Goal: Task Accomplishment & Management: Use online tool/utility

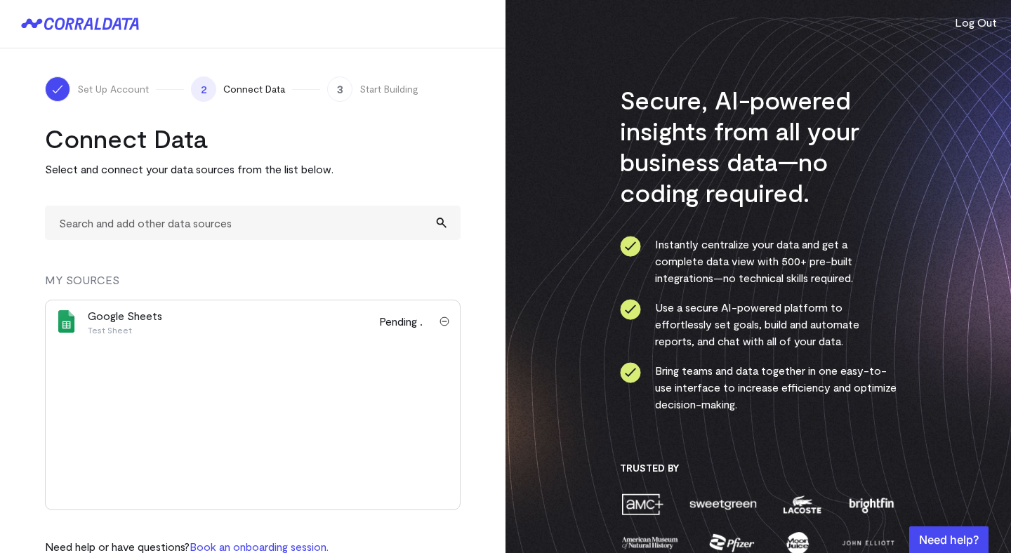
scroll to position [50, 0]
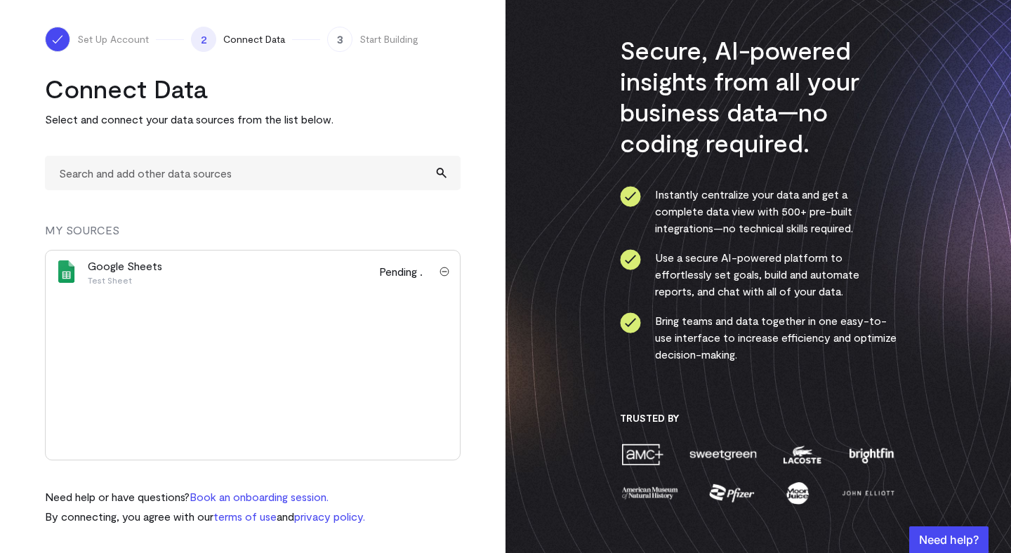
click at [446, 272] on img "submit" at bounding box center [444, 272] width 10 height 10
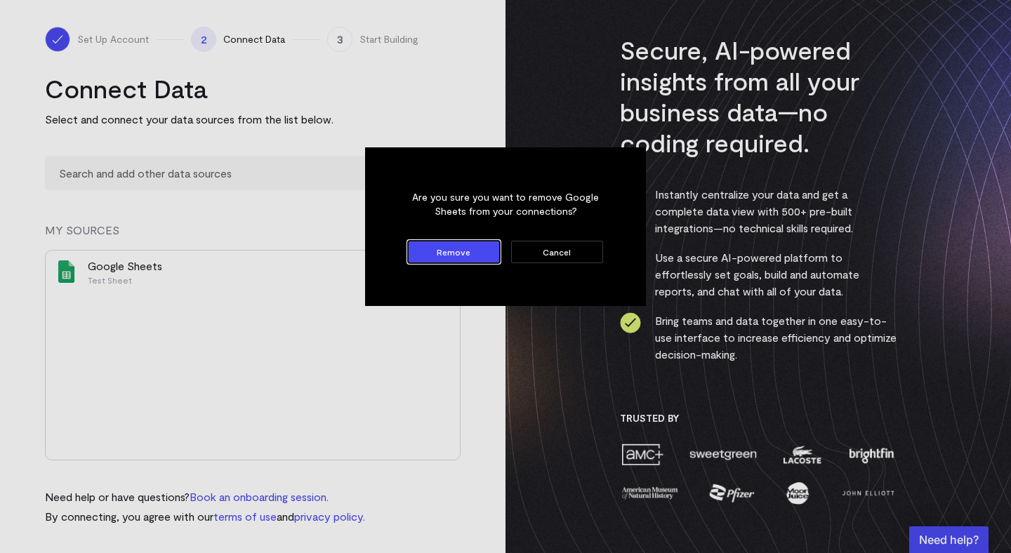
click at [520, 252] on button "Cancel" at bounding box center [557, 252] width 92 height 22
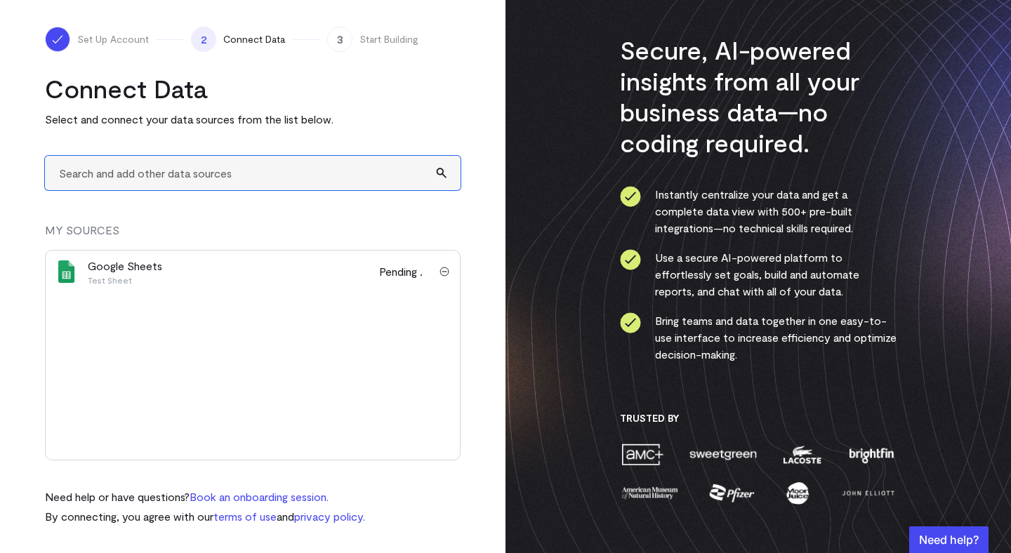
click at [341, 176] on input "text" at bounding box center [253, 173] width 416 height 34
type input "google"
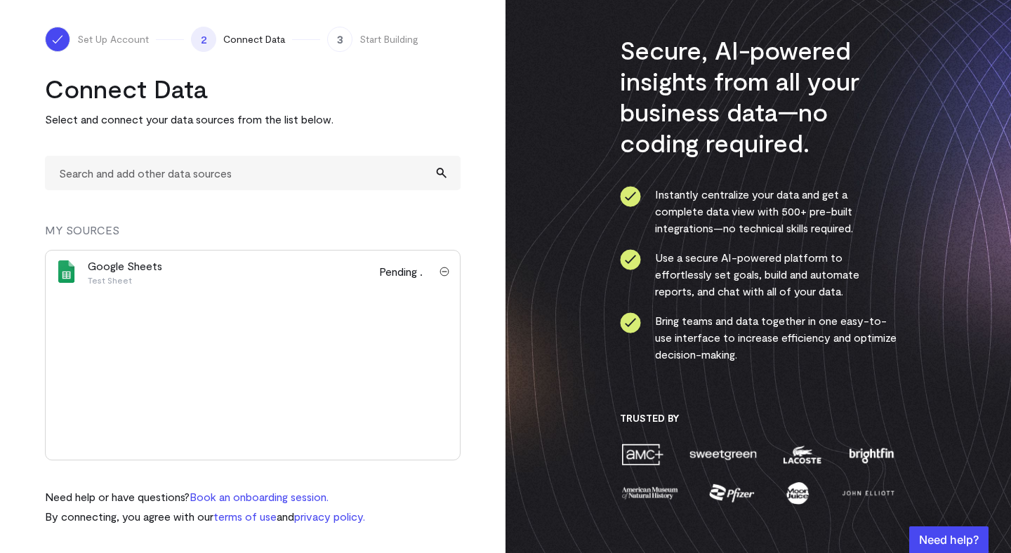
click at [444, 271] on img "submit" at bounding box center [444, 272] width 10 height 10
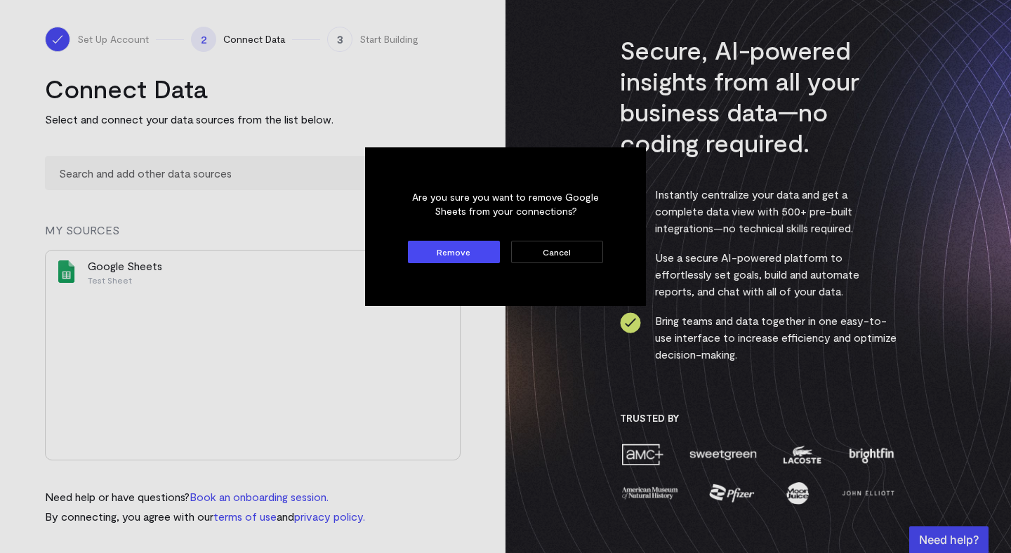
click at [468, 249] on button "Remove" at bounding box center [454, 252] width 92 height 22
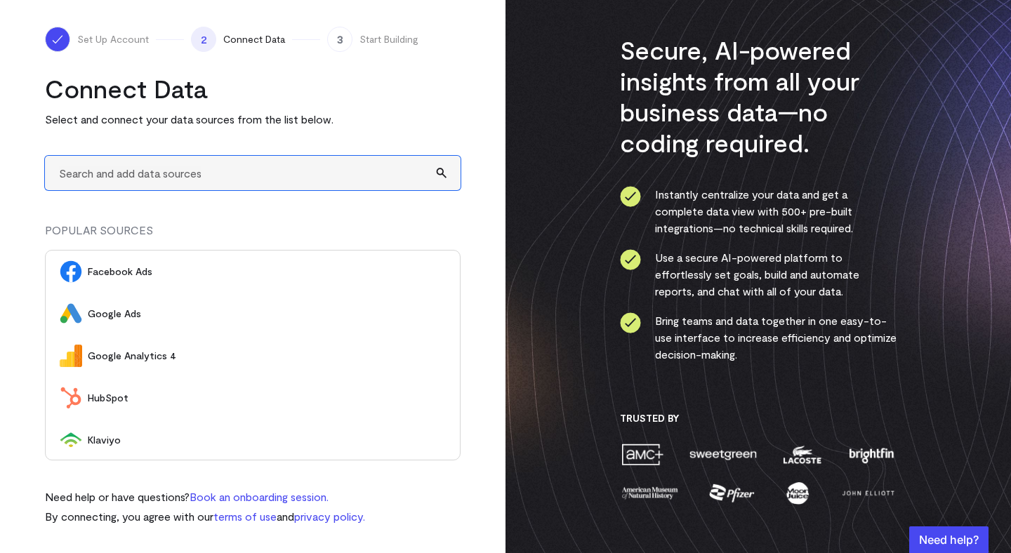
click at [319, 166] on input "text" at bounding box center [253, 173] width 416 height 34
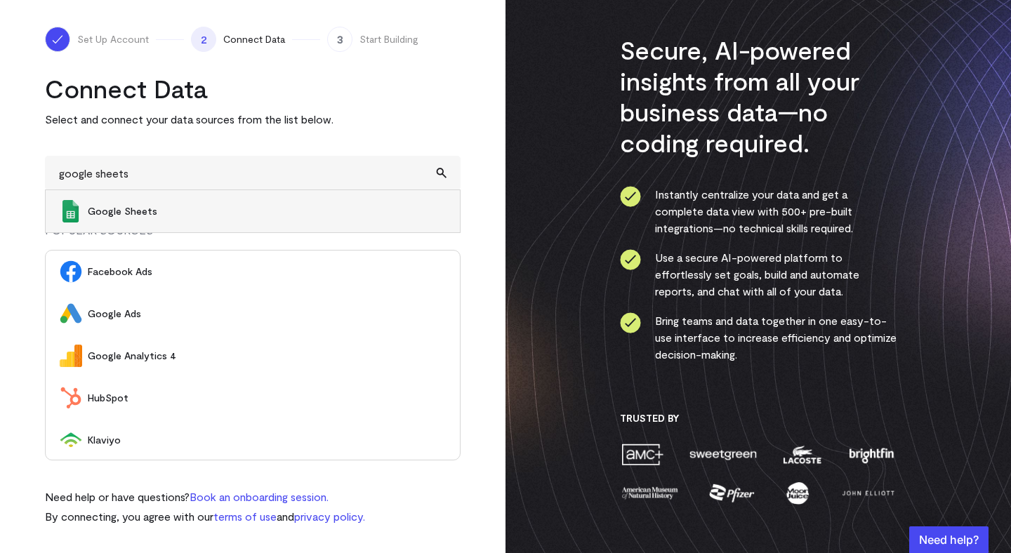
click at [283, 207] on span "Google Sheets" at bounding box center [267, 211] width 358 height 14
type input "Google Sheets"
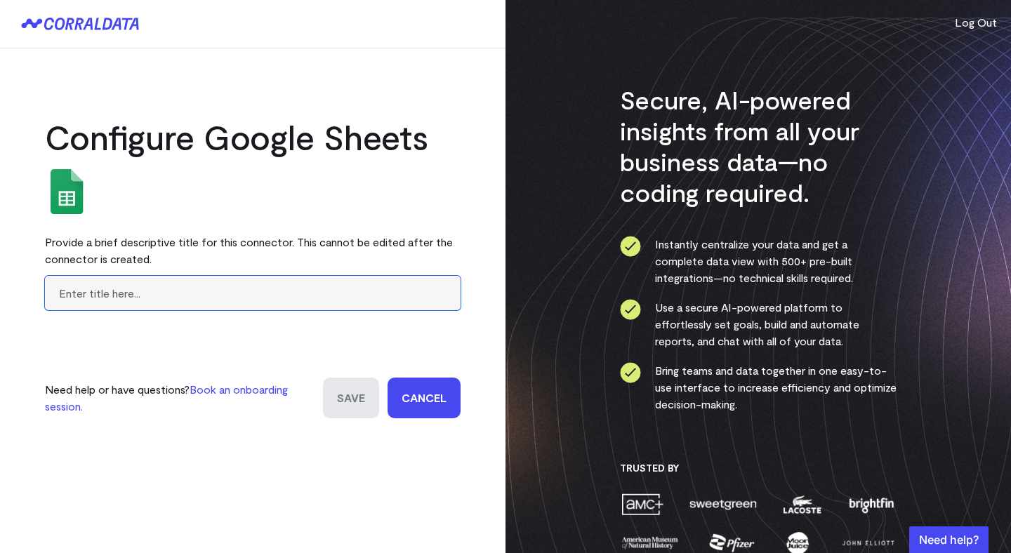
click at [253, 296] on input "text" at bounding box center [253, 293] width 416 height 34
type input "N"
type input "Data Sheet"
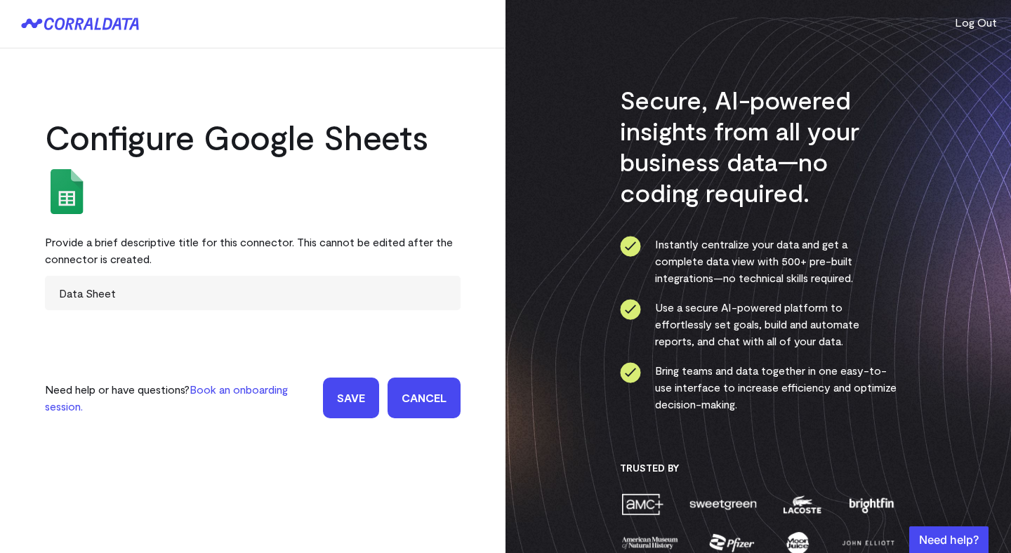
click at [472, 362] on div "Configure Google Sheets Provide a brief descriptive title for this connector. T…" at bounding box center [252, 247] width 505 height 398
click at [355, 399] on input "Save" at bounding box center [351, 398] width 56 height 41
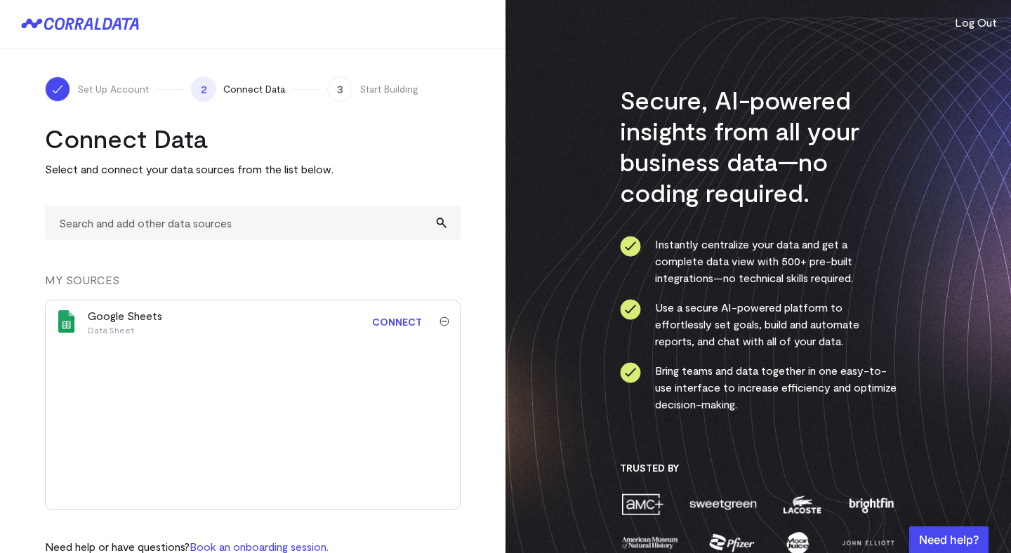
click at [442, 322] on img "submit" at bounding box center [444, 322] width 10 height 10
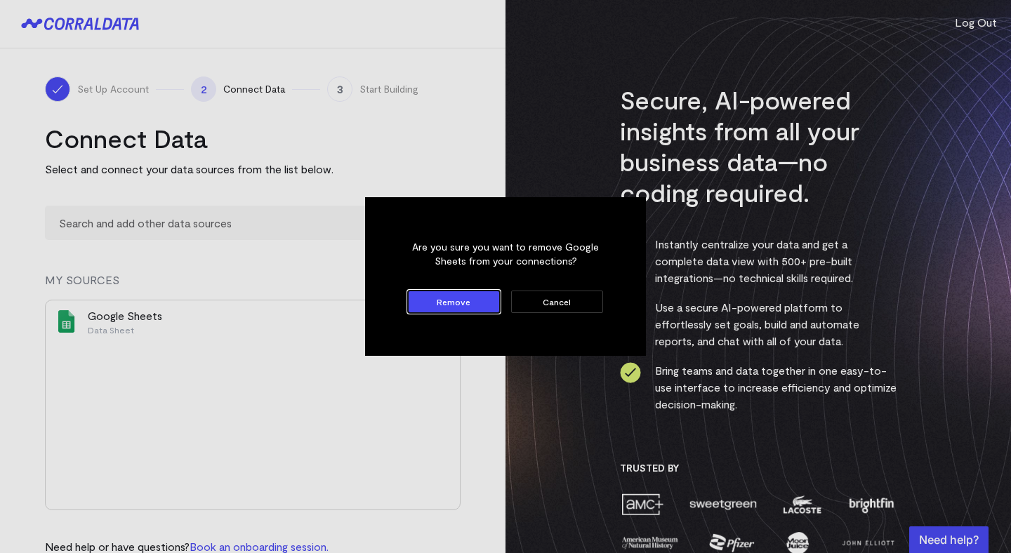
click at [553, 296] on button "Cancel" at bounding box center [557, 302] width 92 height 22
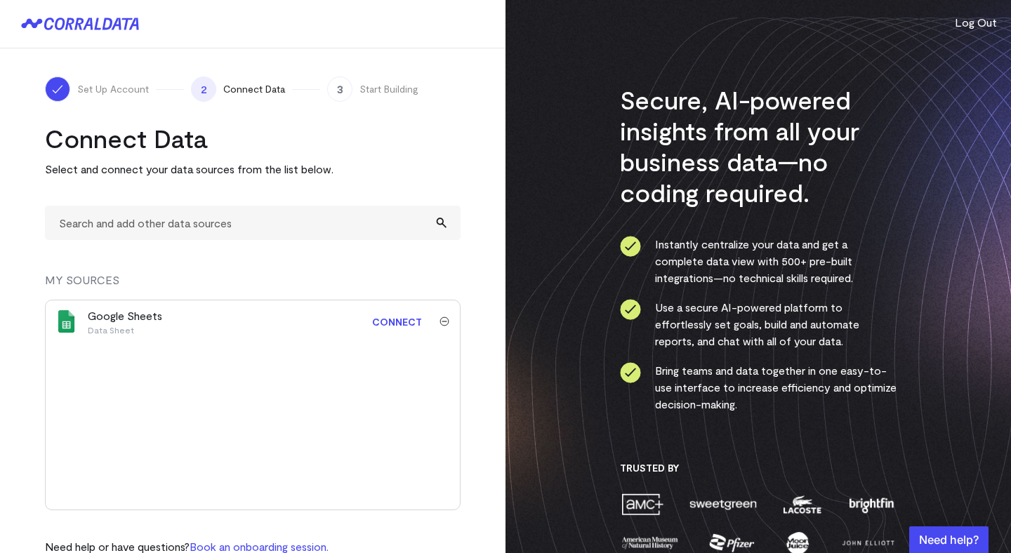
click at [271, 323] on div "Google Sheets Data Sheet" at bounding box center [216, 321] width 256 height 28
click at [94, 328] on p "Data Sheet" at bounding box center [125, 329] width 74 height 11
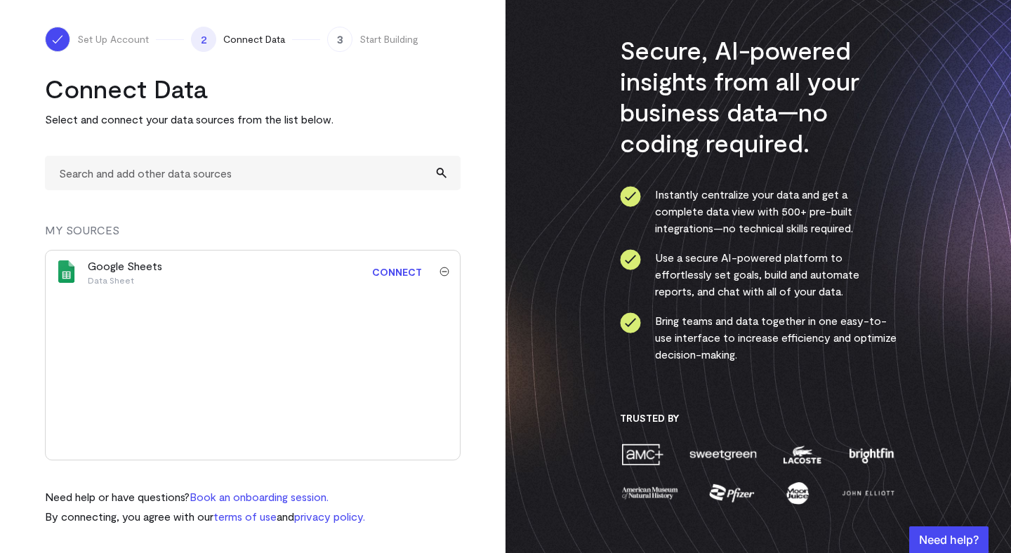
click at [395, 270] on link "Connect" at bounding box center [397, 272] width 64 height 26
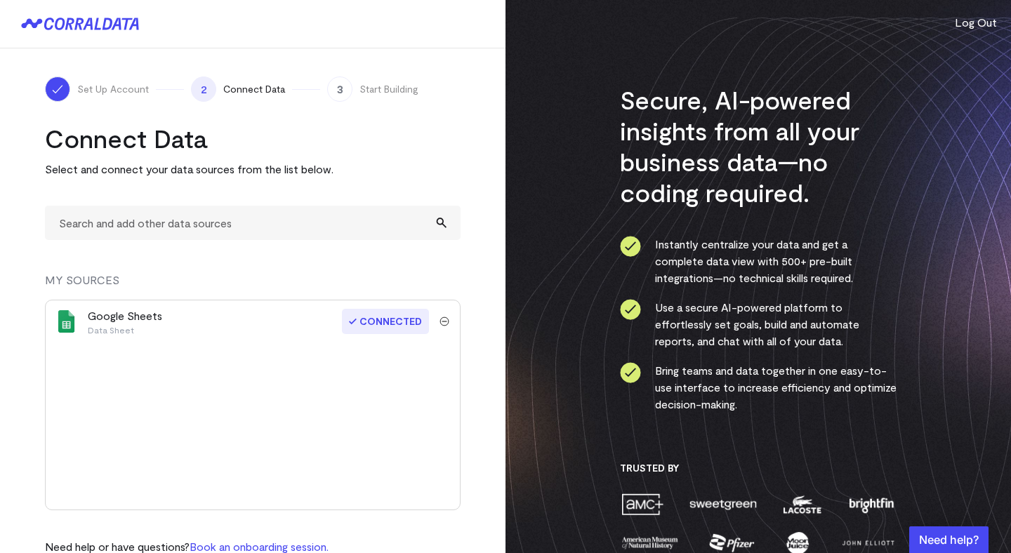
scroll to position [30, 0]
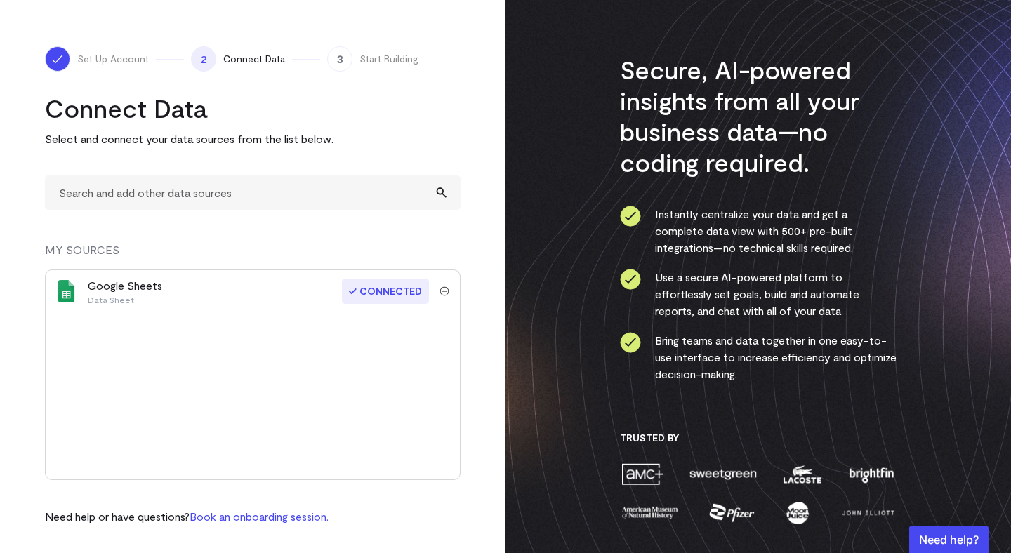
click at [345, 56] on span "3" at bounding box center [339, 58] width 25 height 25
click at [289, 197] on input "text" at bounding box center [253, 193] width 416 height 34
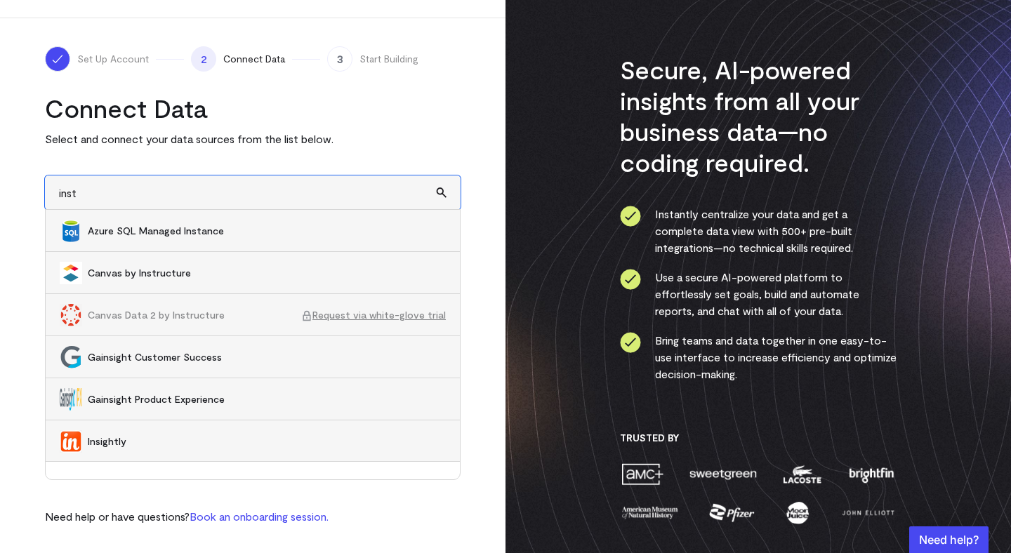
type input "insta"
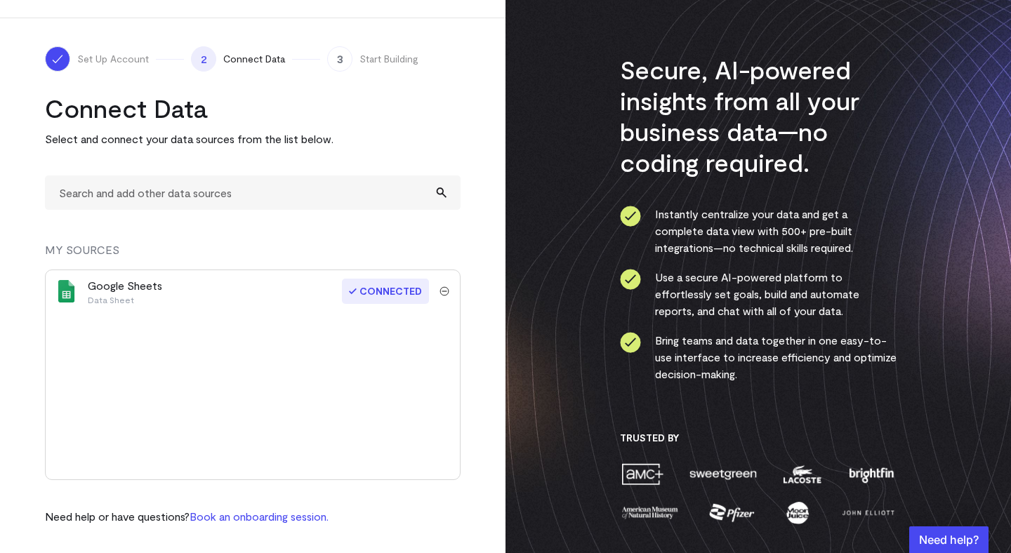
click at [371, 111] on h2 "Connect Data" at bounding box center [253, 108] width 416 height 31
